Goal: Information Seeking & Learning: Learn about a topic

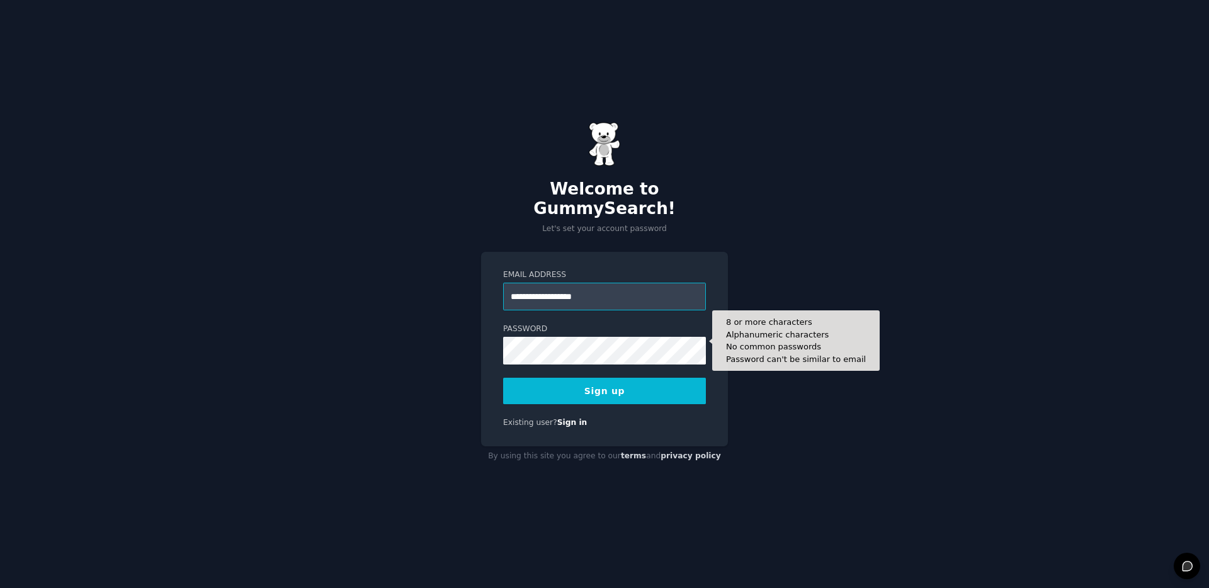
type input "**********"
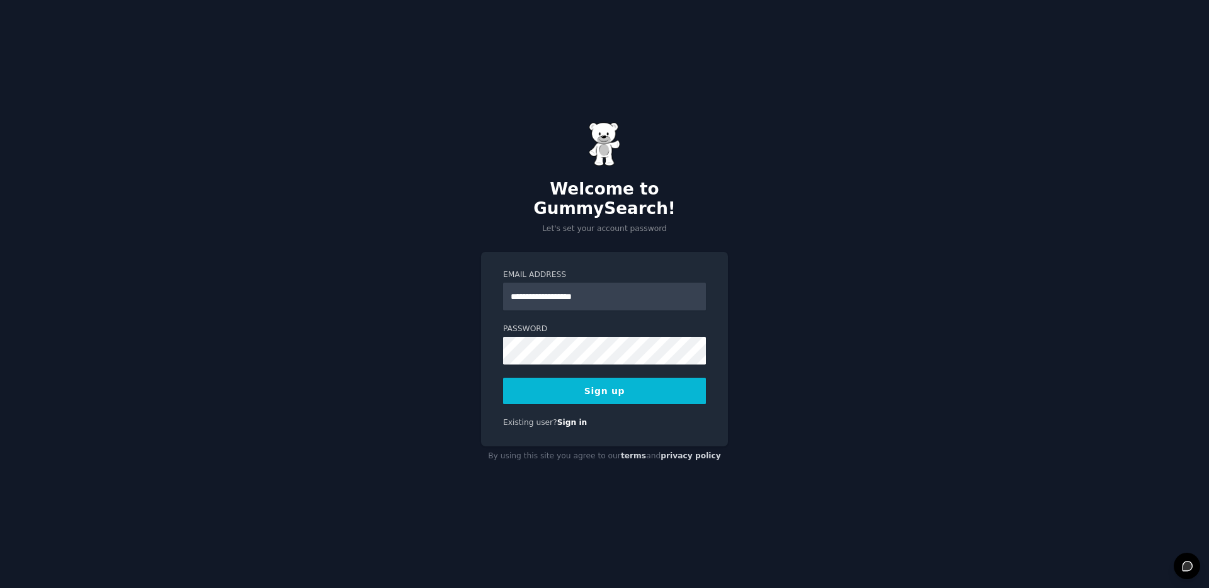
click at [622, 388] on button "Sign up" at bounding box center [604, 391] width 203 height 26
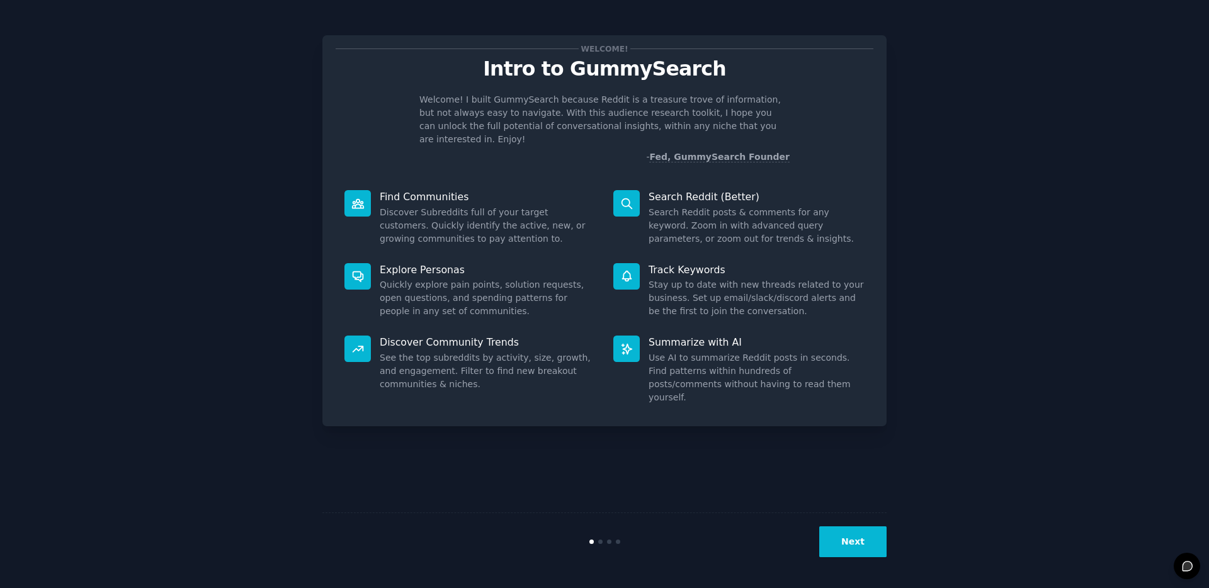
click at [859, 529] on button "Next" at bounding box center [852, 541] width 67 height 31
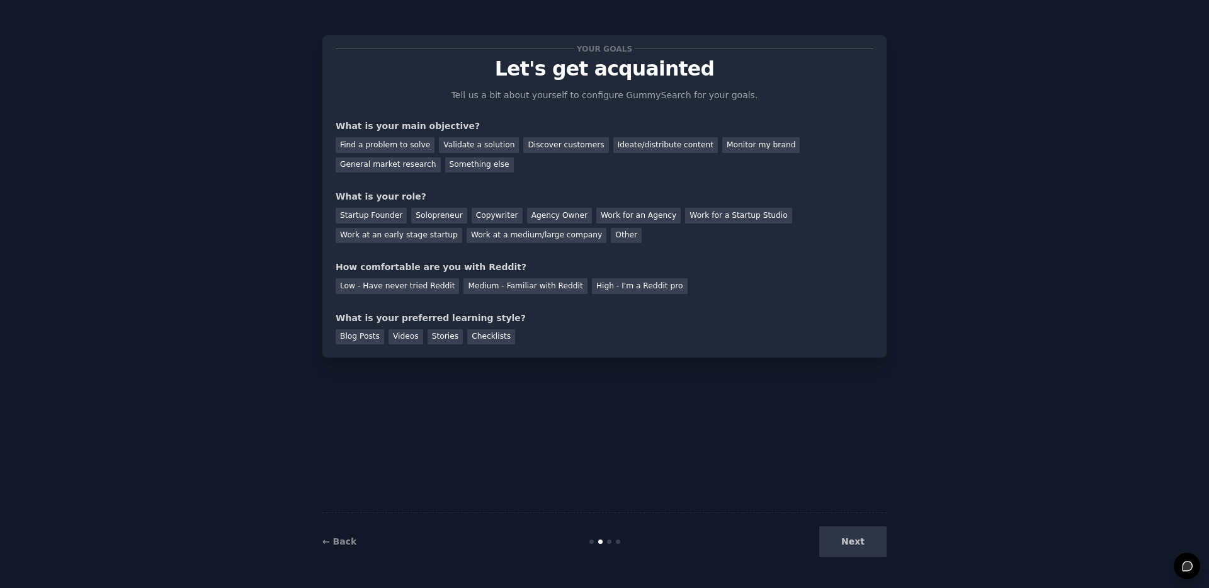
click at [857, 532] on div "Next" at bounding box center [792, 541] width 188 height 31
click at [394, 169] on div "General market research" at bounding box center [388, 165] width 105 height 16
click at [506, 145] on div "Validate a solution" at bounding box center [479, 145] width 80 height 16
click at [385, 164] on div "General market research" at bounding box center [388, 165] width 105 height 16
click at [541, 150] on div "Discover customers" at bounding box center [565, 145] width 85 height 16
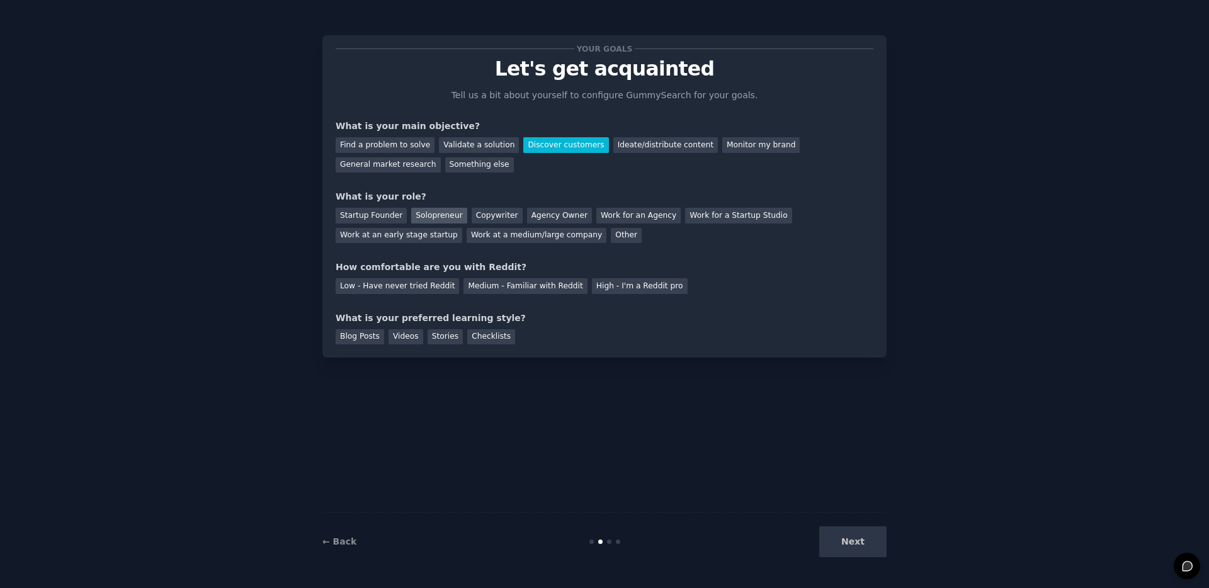
click at [435, 216] on div "Solopreneur" at bounding box center [438, 216] width 55 height 16
click at [504, 287] on div "Medium - Familiar with Reddit" at bounding box center [524, 286] width 123 height 16
click at [368, 339] on div "Blog Posts" at bounding box center [360, 337] width 48 height 16
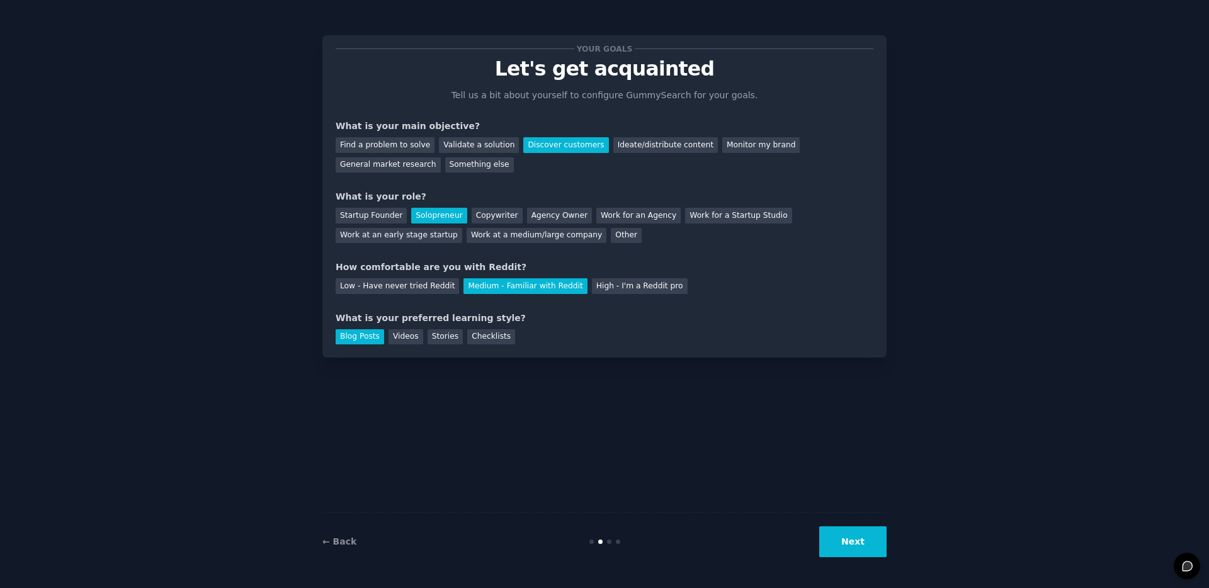
click at [890, 542] on div "Your goals Let's get acquainted Tell us a bit about yourself to configure Gummy…" at bounding box center [604, 294] width 1173 height 553
click at [877, 546] on button "Next" at bounding box center [852, 541] width 67 height 31
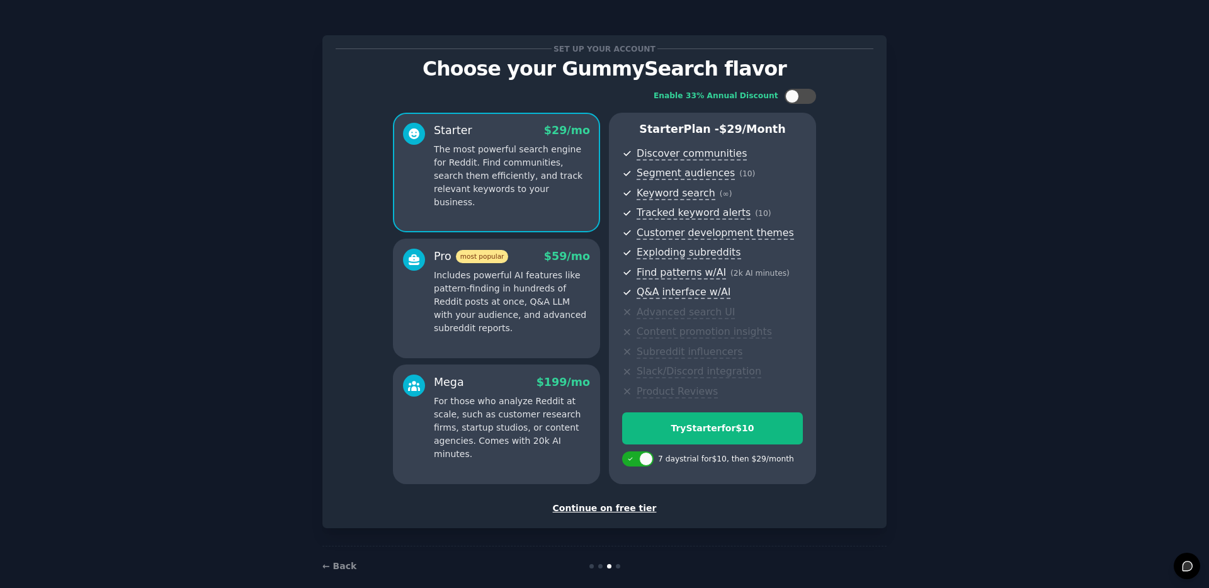
click at [624, 509] on div "Continue on free tier" at bounding box center [605, 508] width 538 height 13
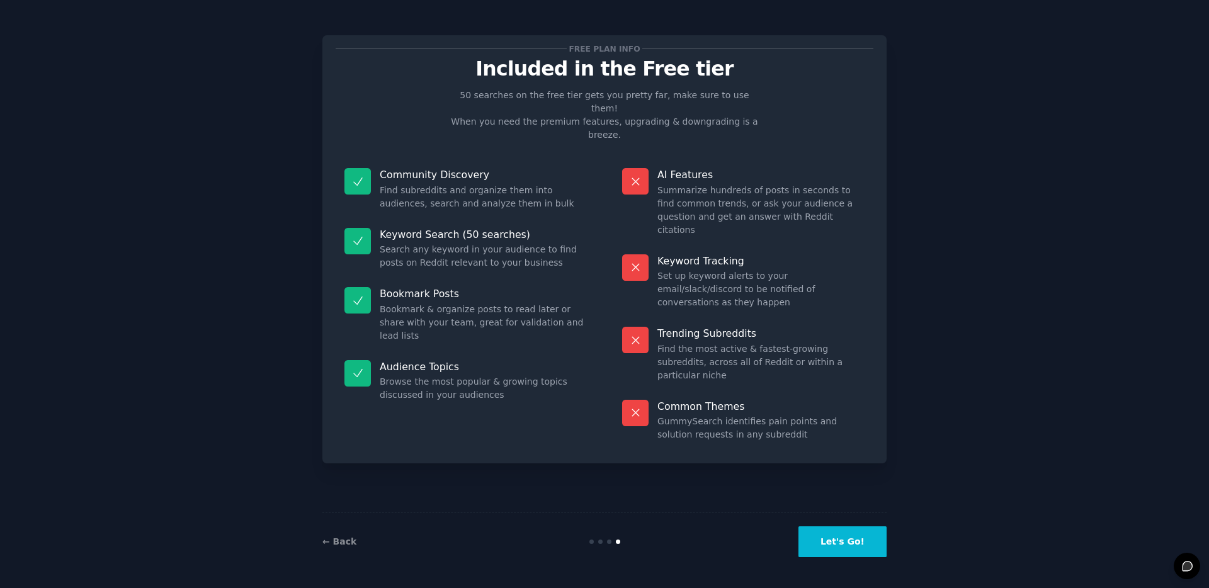
click at [864, 549] on button "Let's Go!" at bounding box center [842, 541] width 88 height 31
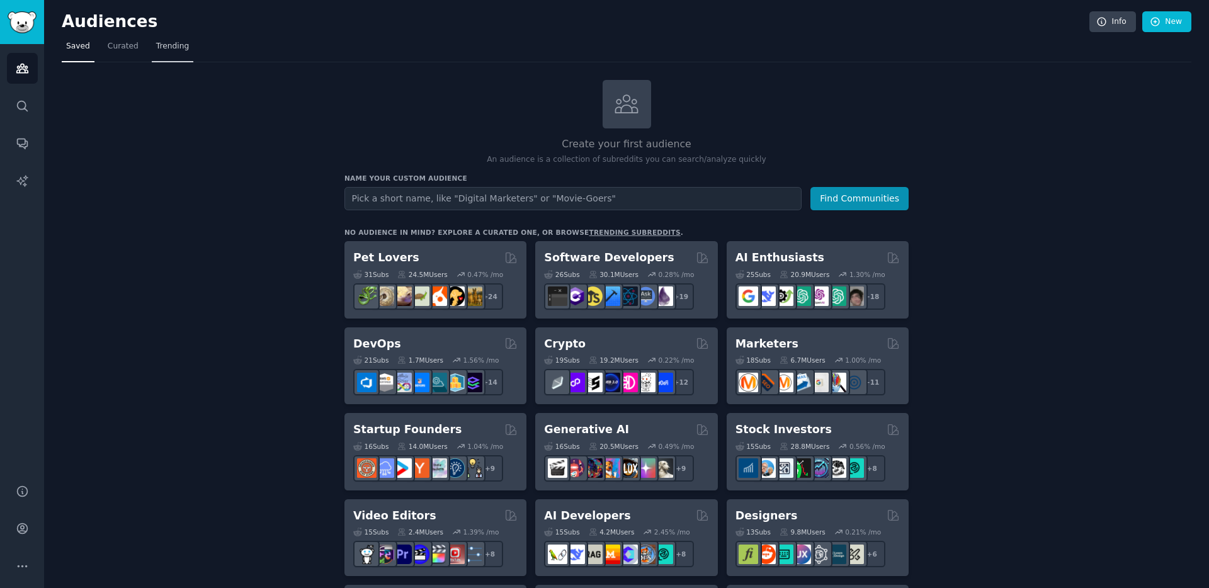
click at [178, 49] on span "Trending" at bounding box center [172, 46] width 33 height 11
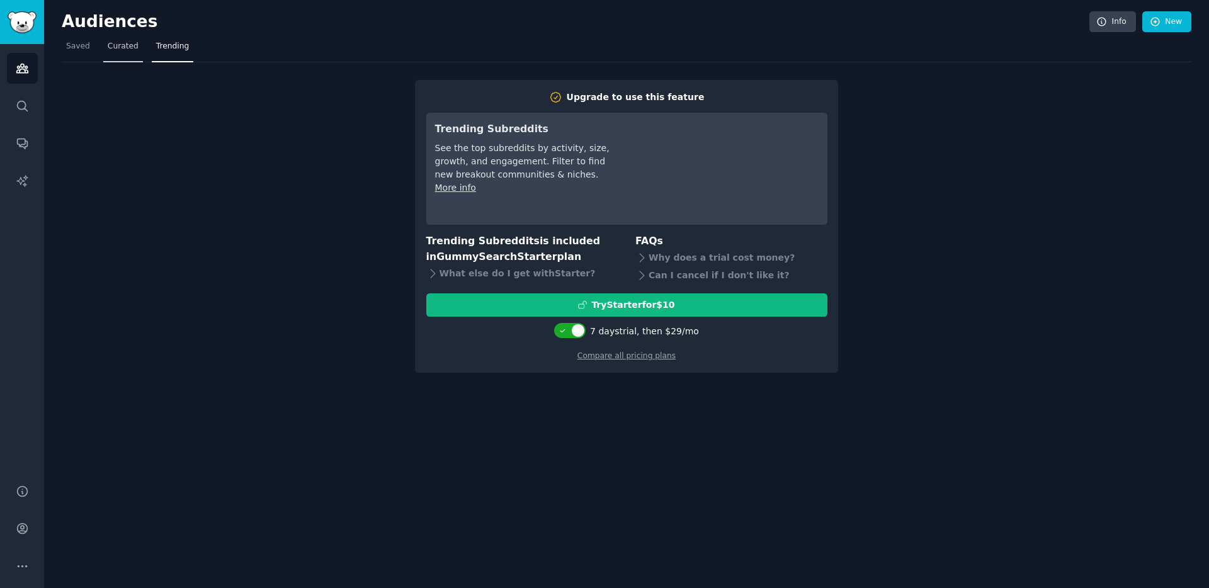
click at [128, 49] on span "Curated" at bounding box center [123, 46] width 31 height 11
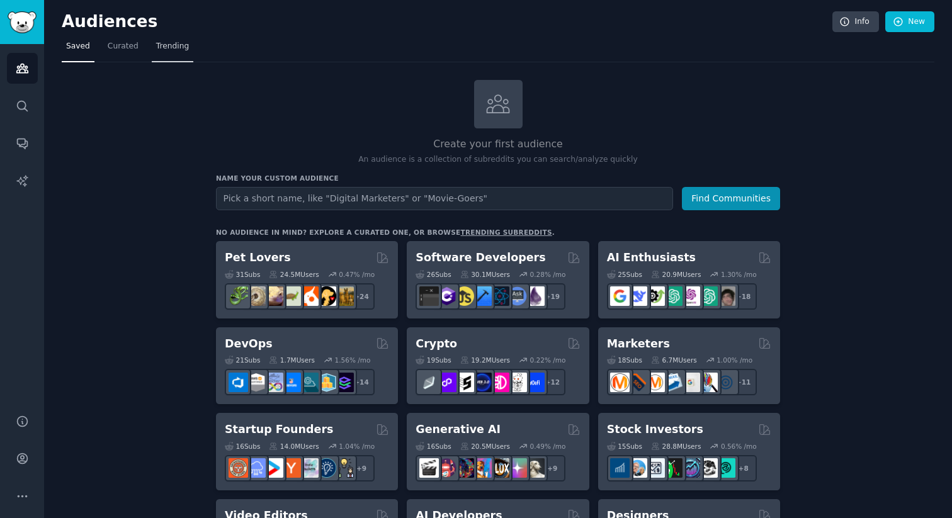
click at [156, 45] on span "Trending" at bounding box center [172, 46] width 33 height 11
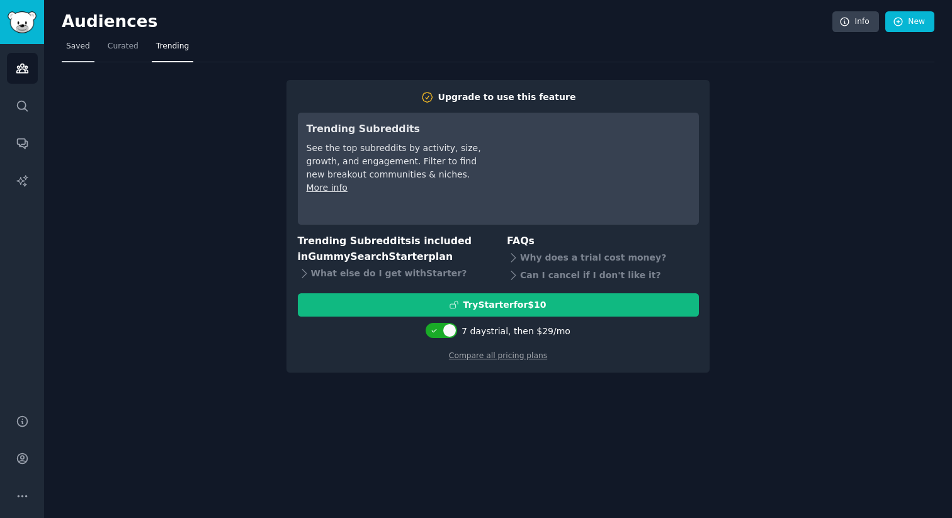
click at [88, 49] on span "Saved" at bounding box center [78, 46] width 24 height 11
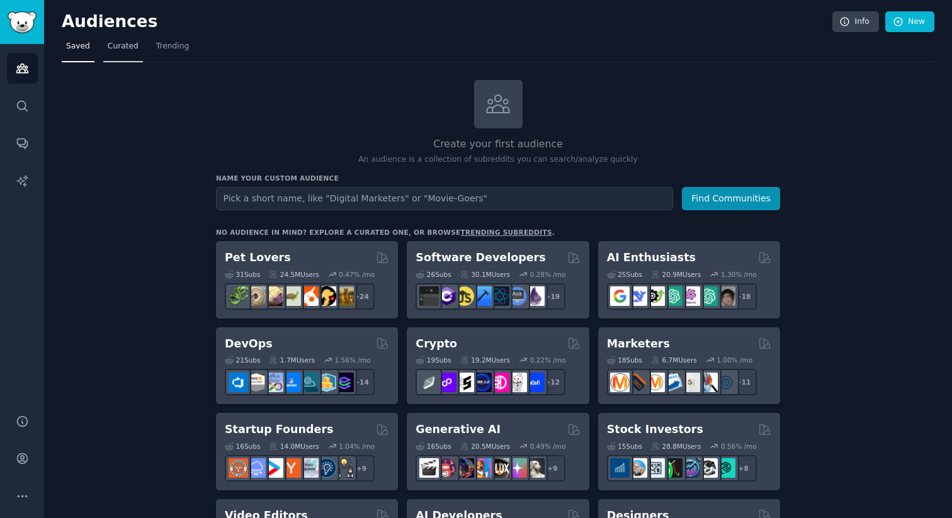
click at [130, 44] on span "Curated" at bounding box center [123, 46] width 31 height 11
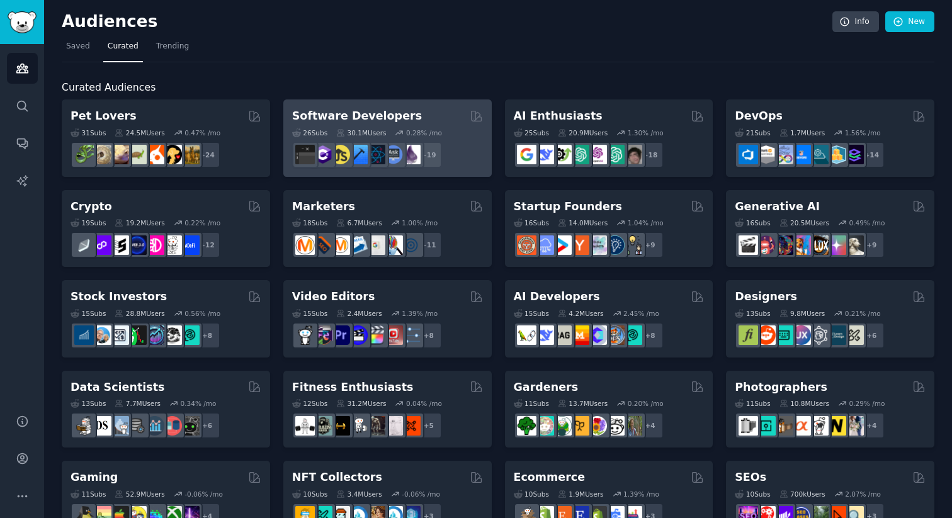
click at [404, 121] on div "Software Developers Curated by GummySearch" at bounding box center [387, 116] width 191 height 16
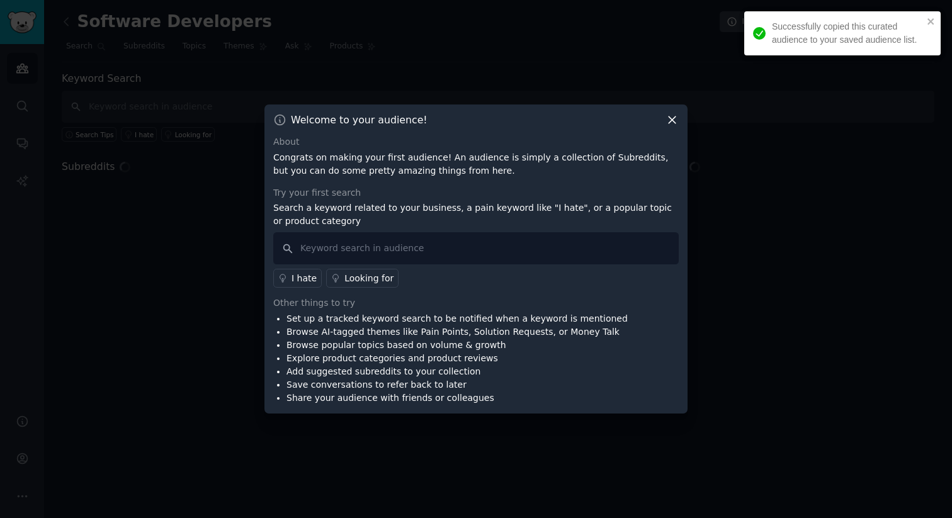
click at [666, 123] on icon at bounding box center [671, 119] width 13 height 13
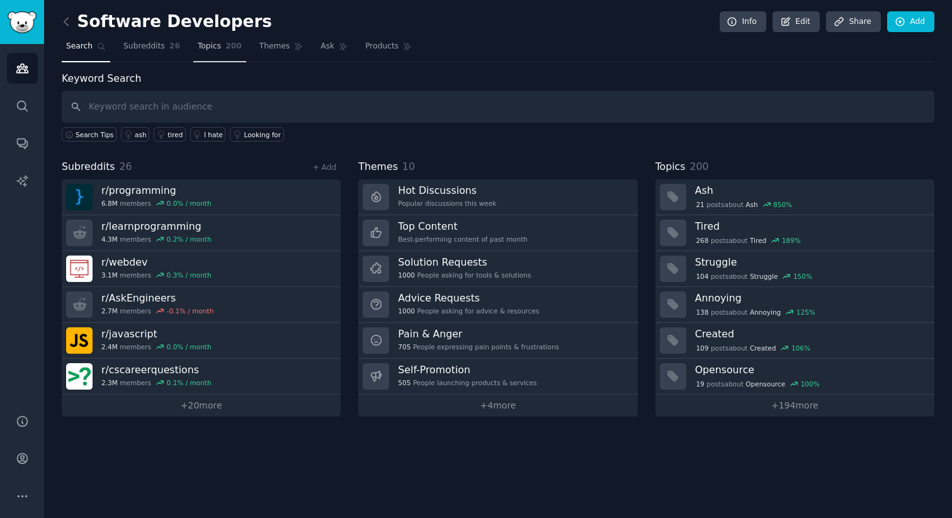
click at [239, 50] on span "200" at bounding box center [233, 46] width 16 height 11
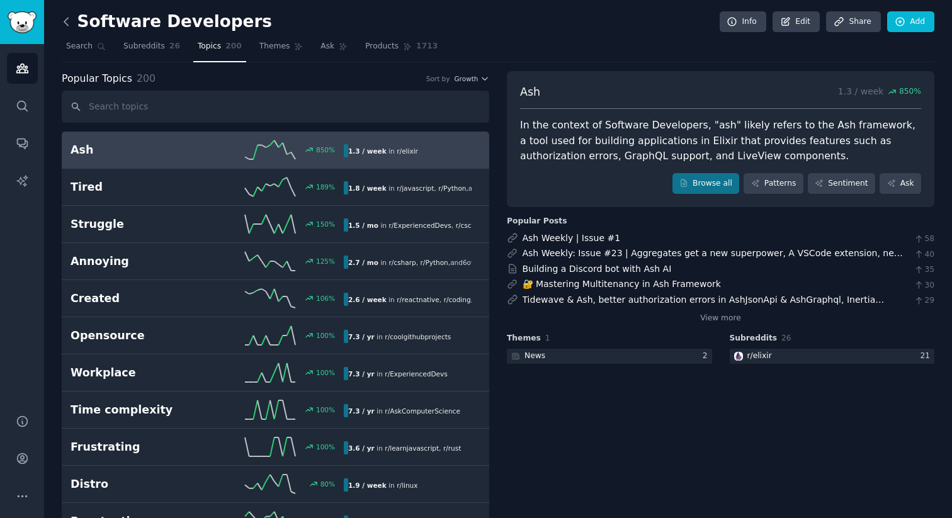
click at [62, 18] on icon at bounding box center [66, 21] width 13 height 13
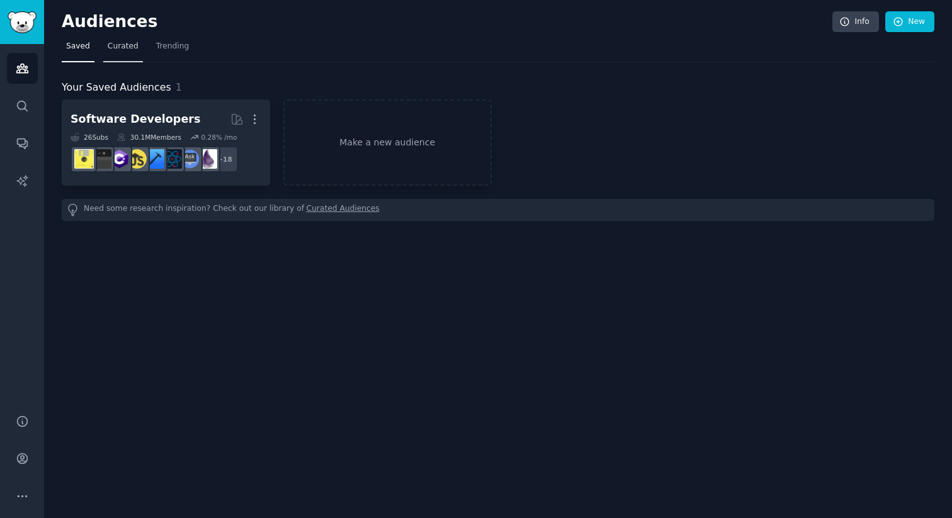
click at [105, 45] on link "Curated" at bounding box center [123, 50] width 40 height 26
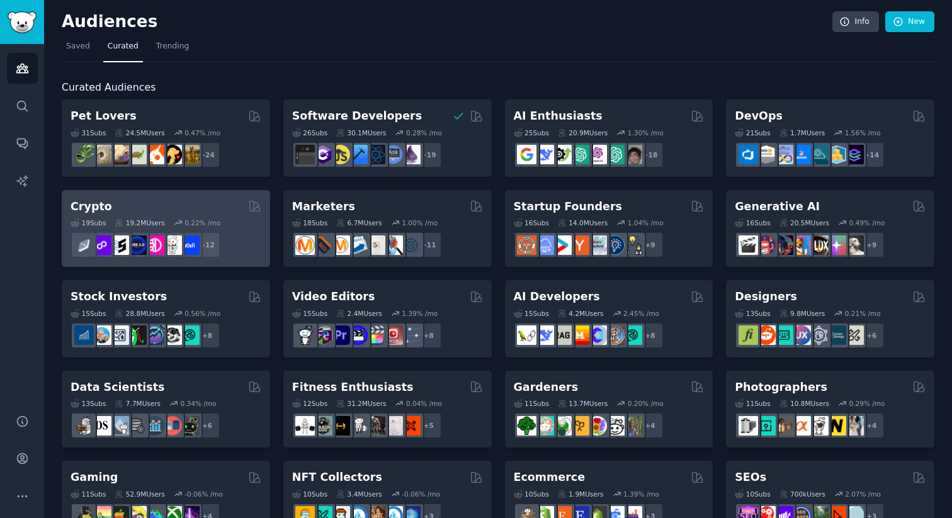
click at [211, 213] on div "Crypto" at bounding box center [166, 207] width 191 height 16
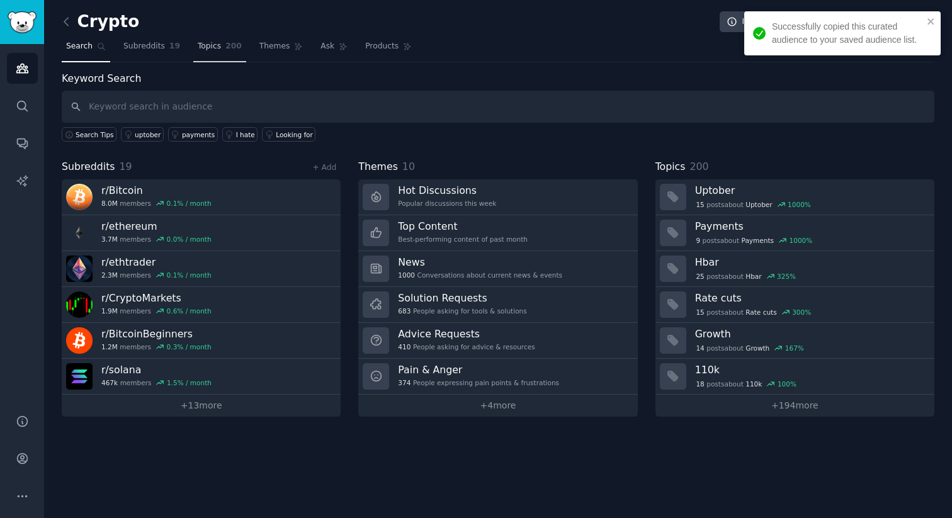
click at [211, 58] on link "Topics 200" at bounding box center [219, 50] width 53 height 26
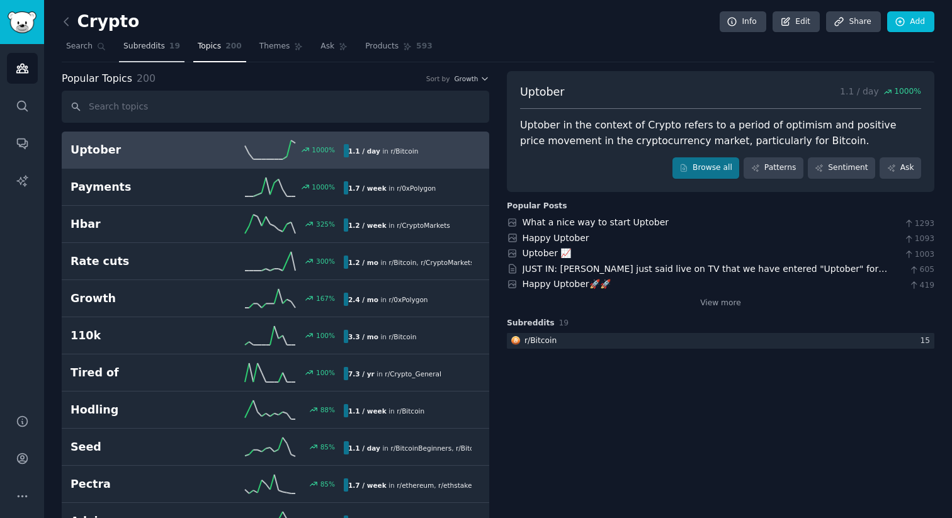
click at [154, 45] on span "Subreddits" at bounding box center [144, 46] width 42 height 11
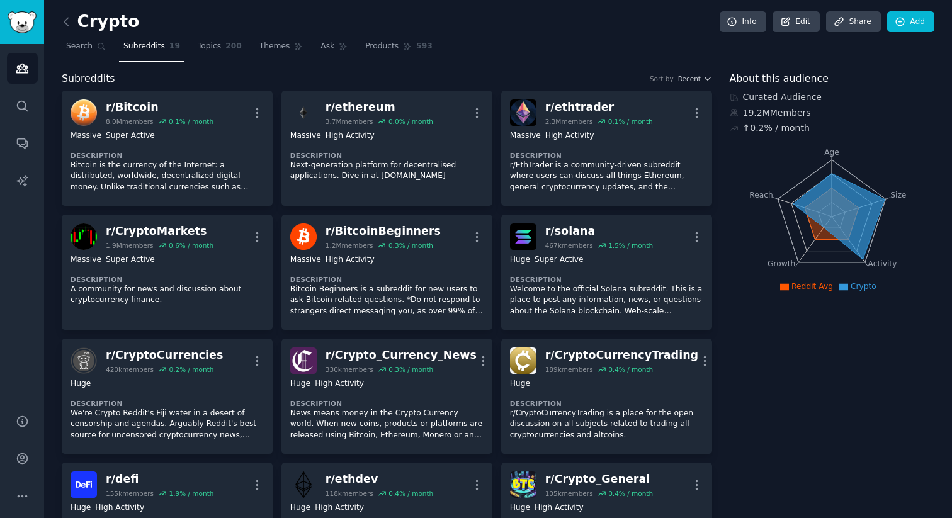
click at [64, 29] on link at bounding box center [70, 22] width 16 height 20
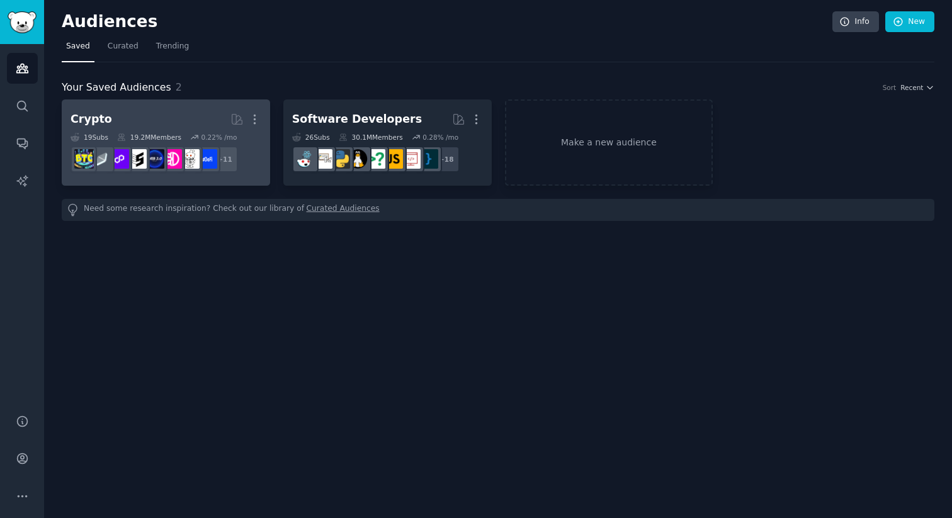
click at [135, 116] on h2 "Crypto Curated by GummySearch More" at bounding box center [166, 119] width 191 height 22
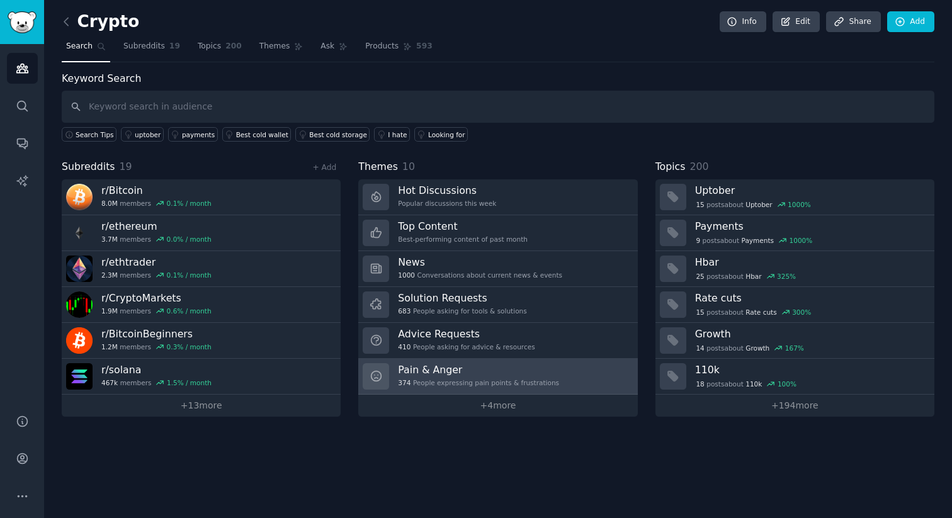
click at [487, 374] on h3 "Pain & Anger" at bounding box center [478, 369] width 161 height 13
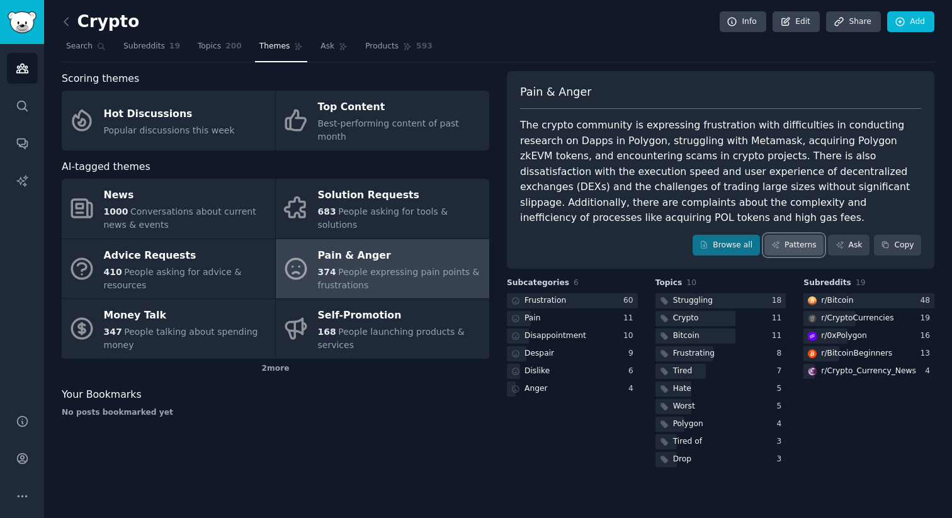
click at [797, 249] on link "Patterns" at bounding box center [793, 245] width 59 height 21
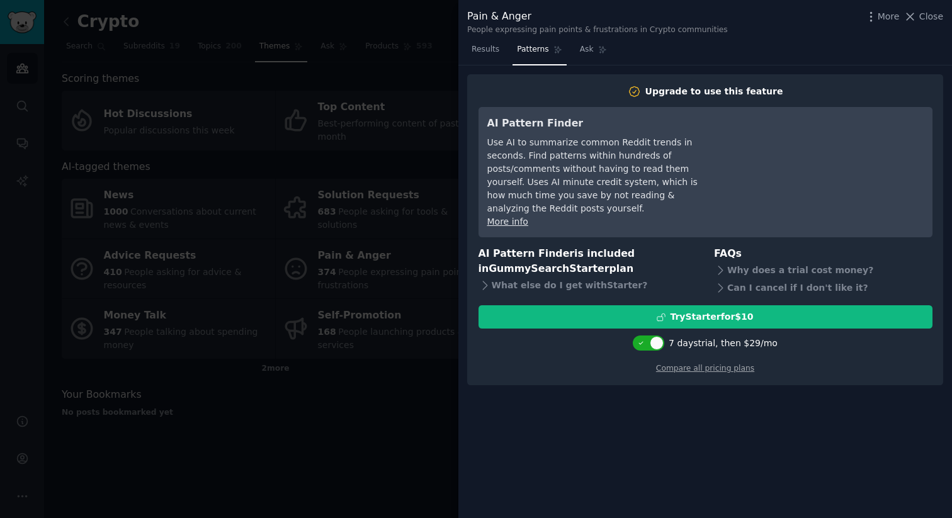
click at [425, 401] on div at bounding box center [476, 259] width 952 height 518
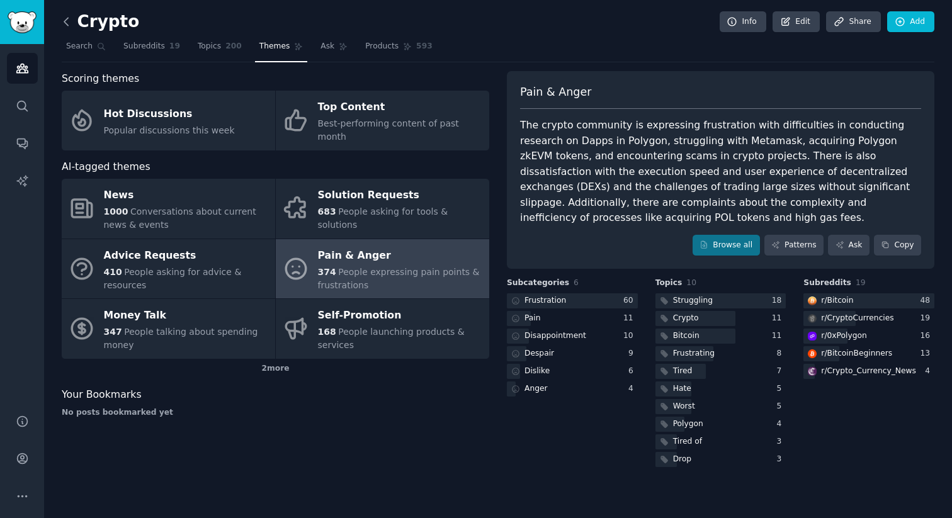
click at [65, 22] on icon at bounding box center [66, 22] width 4 height 8
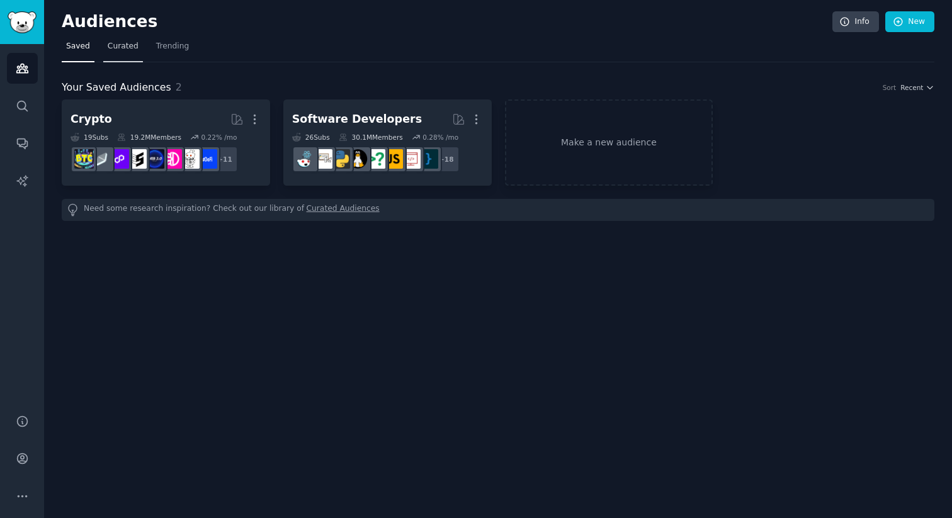
click at [136, 45] on link "Curated" at bounding box center [123, 50] width 40 height 26
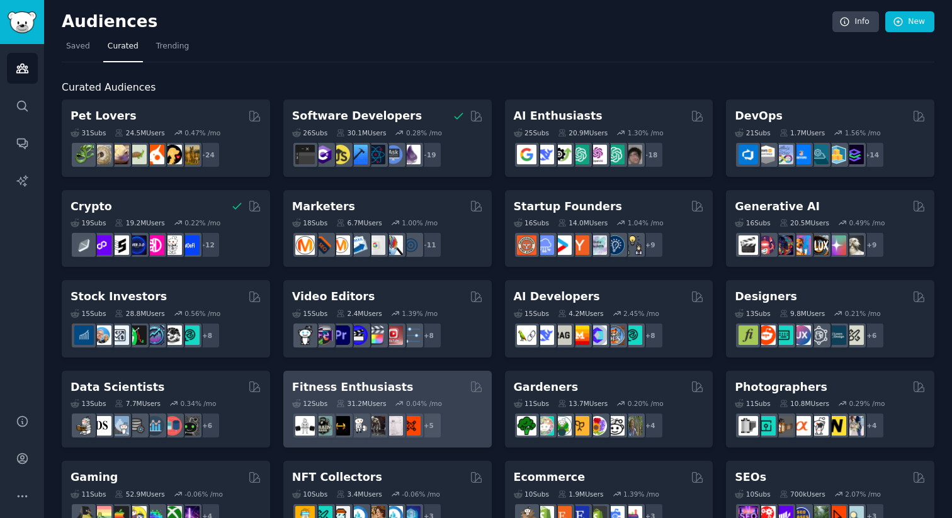
click at [409, 375] on div "Fitness Enthusiasts 12 Sub s 31.2M Users 0.04 % /mo + 5" at bounding box center [387, 409] width 208 height 77
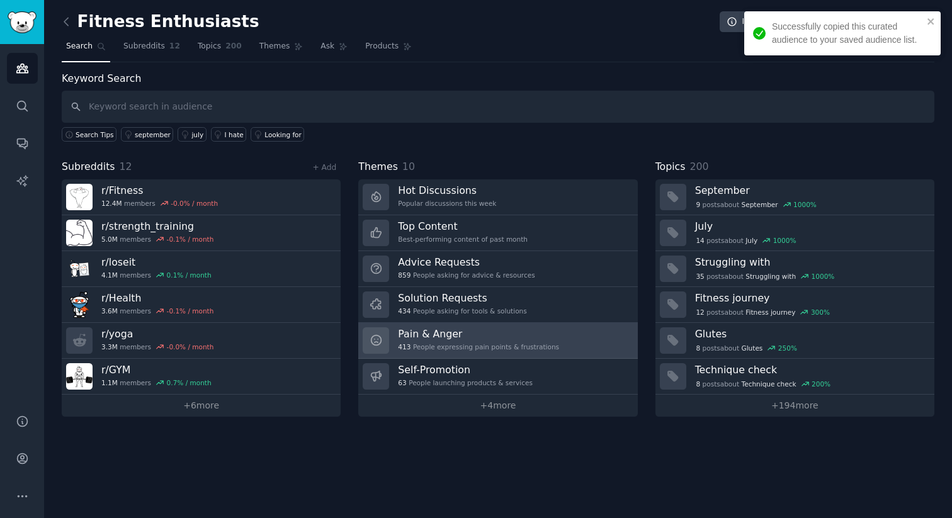
click at [530, 342] on div "413 People expressing pain points & frustrations" at bounding box center [478, 346] width 161 height 9
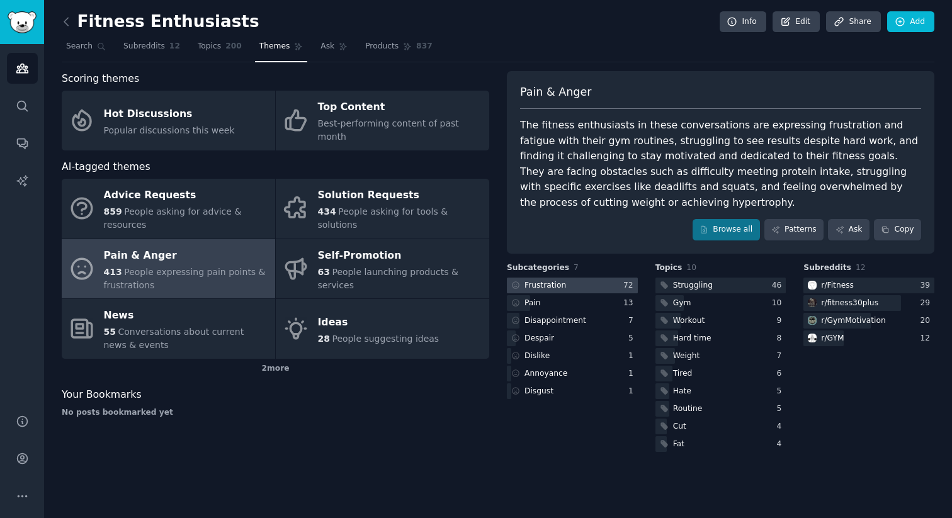
click at [628, 288] on div "72" at bounding box center [630, 285] width 14 height 11
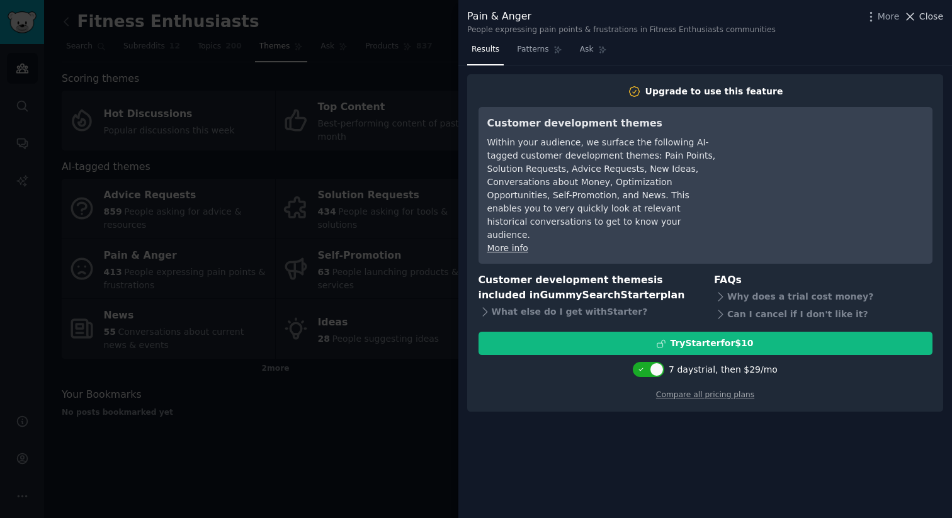
click at [936, 16] on span "Close" at bounding box center [931, 16] width 24 height 13
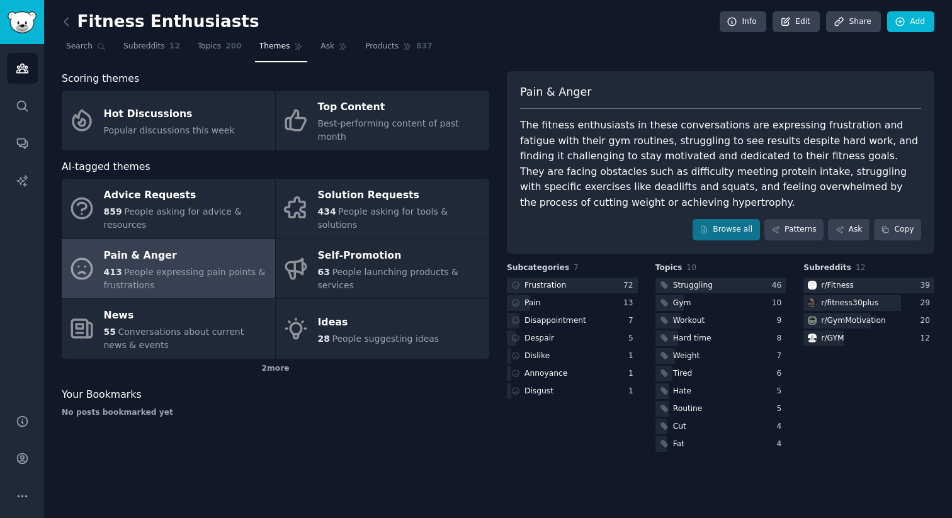
click at [748, 76] on div "Pain & Anger The fitness enthusiasts in these conversations are expressing frus…" at bounding box center [720, 162] width 427 height 183
